Goal: Transaction & Acquisition: Purchase product/service

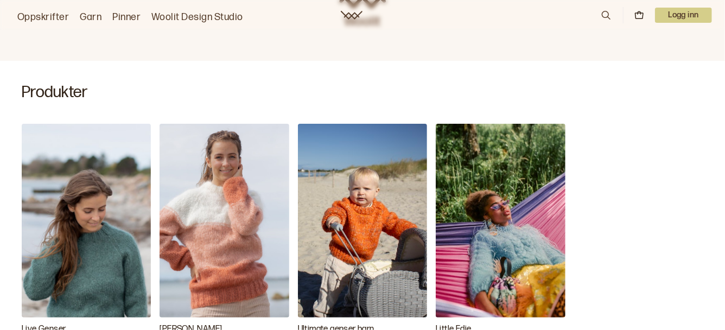
scroll to position [298, 0]
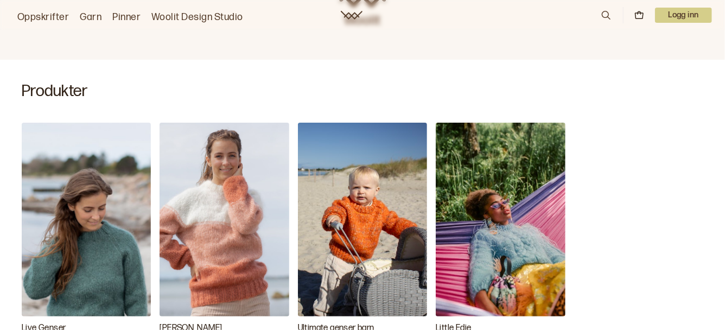
click at [90, 260] on img "Live Genser" at bounding box center [86, 220] width 129 height 194
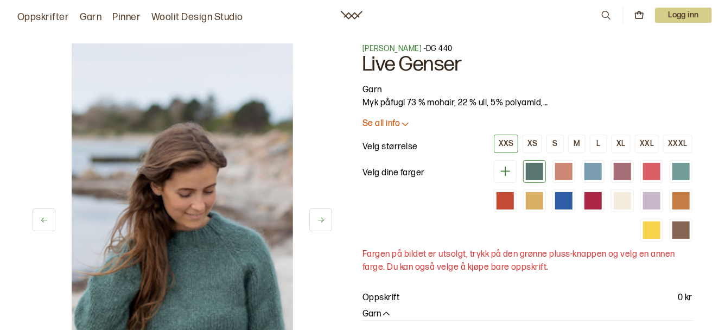
scroll to position [41, 0]
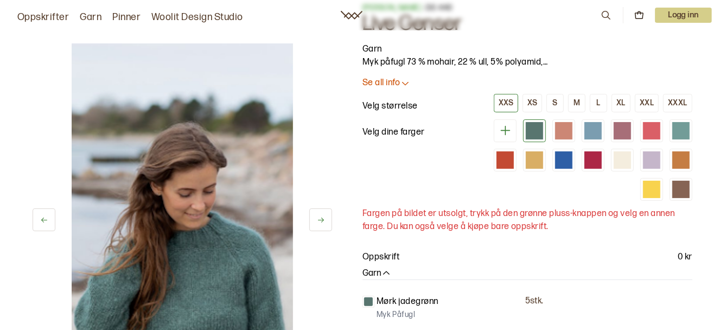
click at [321, 220] on icon at bounding box center [321, 219] width 6 height 5
click at [323, 221] on icon at bounding box center [321, 220] width 8 height 8
click at [323, 224] on icon at bounding box center [321, 220] width 8 height 8
click at [133, 264] on img at bounding box center [182, 209] width 221 height 332
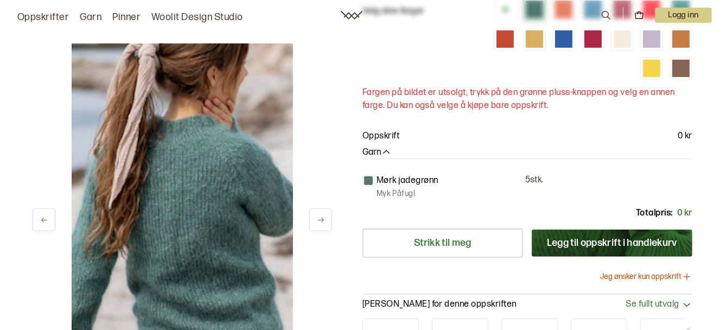
scroll to position [149, 0]
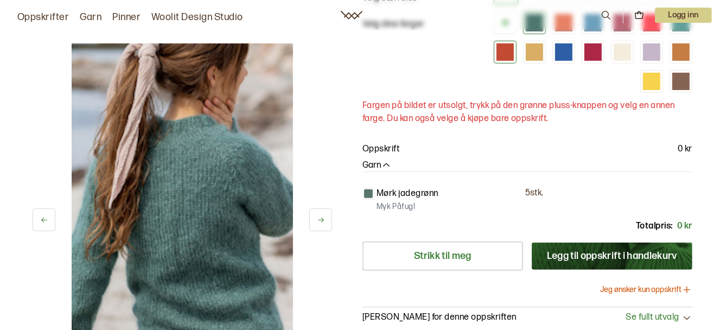
click at [504, 54] on div at bounding box center [504, 51] width 17 height 17
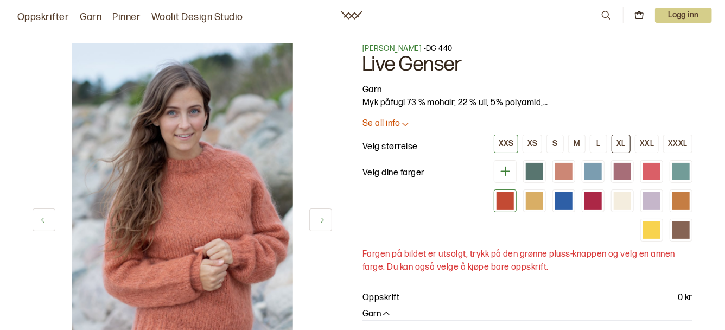
click at [616, 147] on div "XL" at bounding box center [620, 144] width 9 height 10
click at [678, 233] on div at bounding box center [680, 229] width 17 height 17
click at [397, 123] on p "Se all info" at bounding box center [380, 123] width 37 height 11
